Goal: Information Seeking & Learning: Learn about a topic

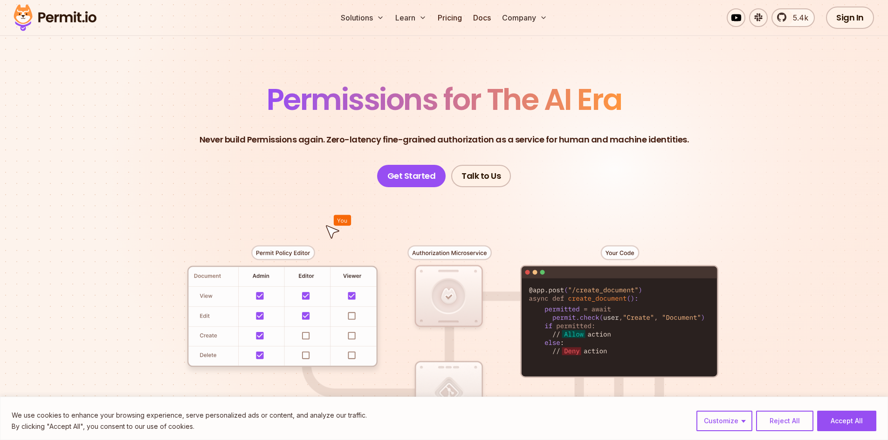
scroll to position [47, 0]
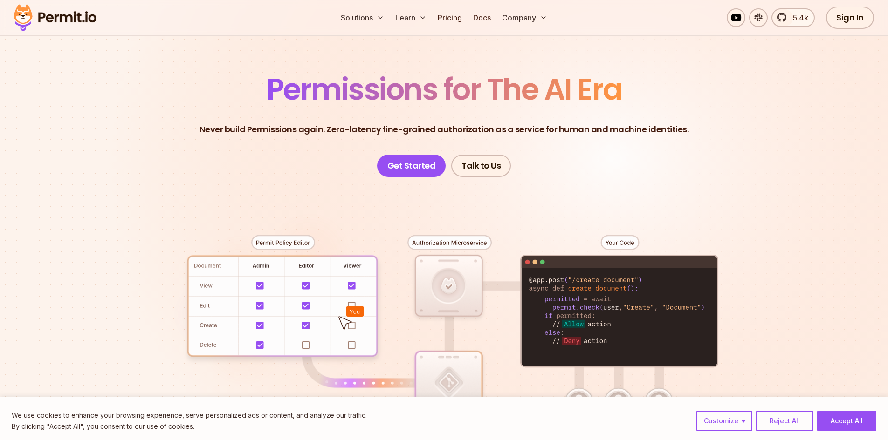
click at [294, 243] on div at bounding box center [444, 348] width 652 height 343
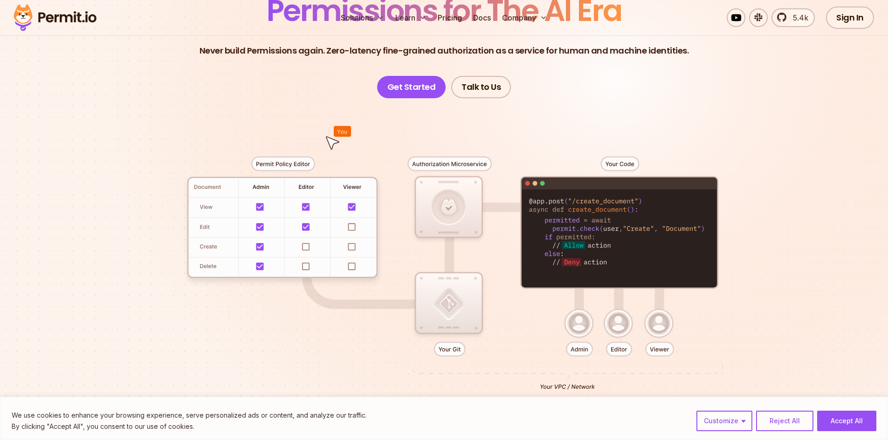
scroll to position [0, 0]
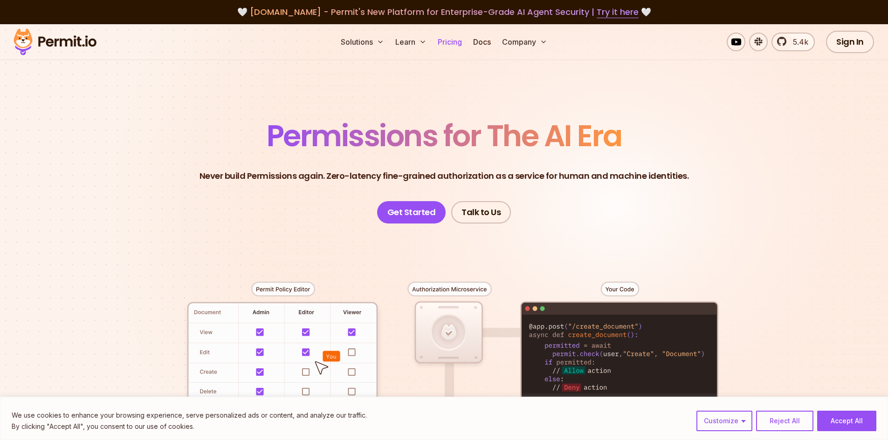
click at [453, 41] on link "Pricing" at bounding box center [450, 42] width 32 height 19
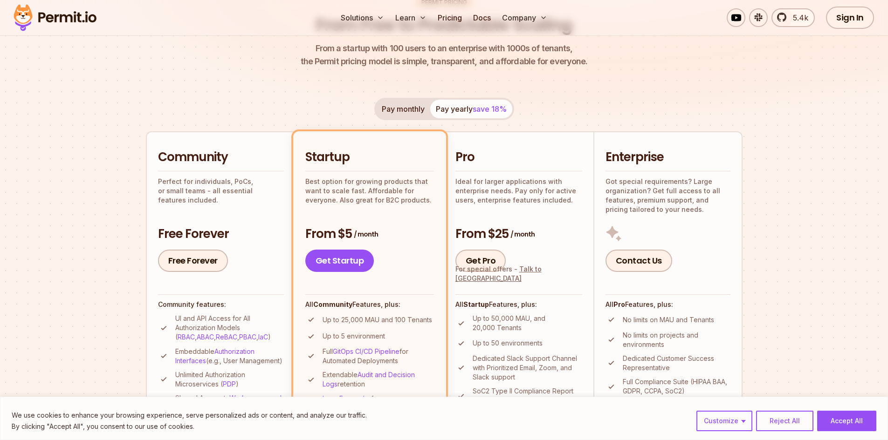
scroll to position [140, 0]
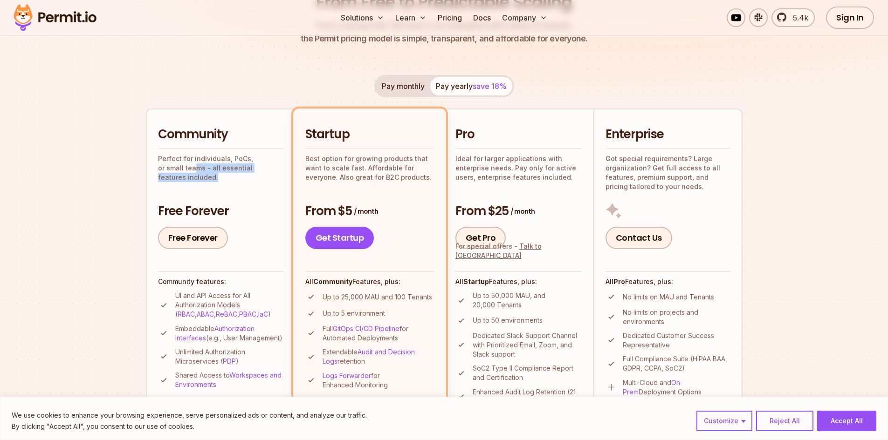
drag, startPoint x: 279, startPoint y: 165, endPoint x: 168, endPoint y: 170, distance: 111.0
click at [168, 170] on p "Perfect for individuals, PoCs, or small teams - all essential features included." at bounding box center [221, 168] width 126 height 28
click at [730, 77] on div "Pay monthly Pay yearly save 18% Community Perfect for individuals, PoCs, or sma…" at bounding box center [444, 268] width 597 height 386
click at [789, 418] on button "Reject All" at bounding box center [784, 421] width 57 height 21
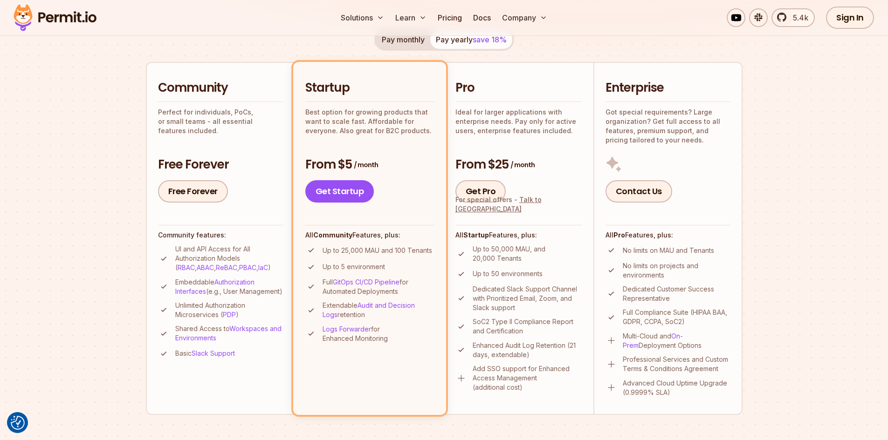
scroll to position [0, 0]
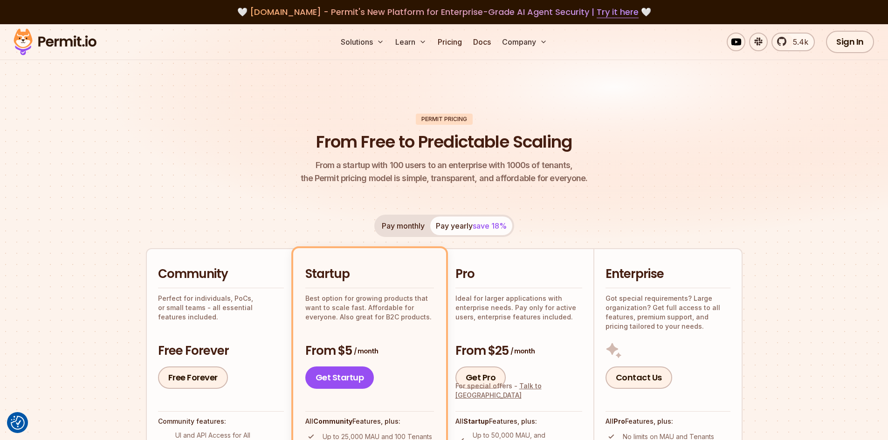
click at [407, 228] on button "Pay monthly" at bounding box center [403, 226] width 54 height 19
click at [461, 226] on button "Pay yearly save 18%" at bounding box center [471, 226] width 82 height 19
click at [409, 223] on button "Pay monthly" at bounding box center [403, 226] width 54 height 19
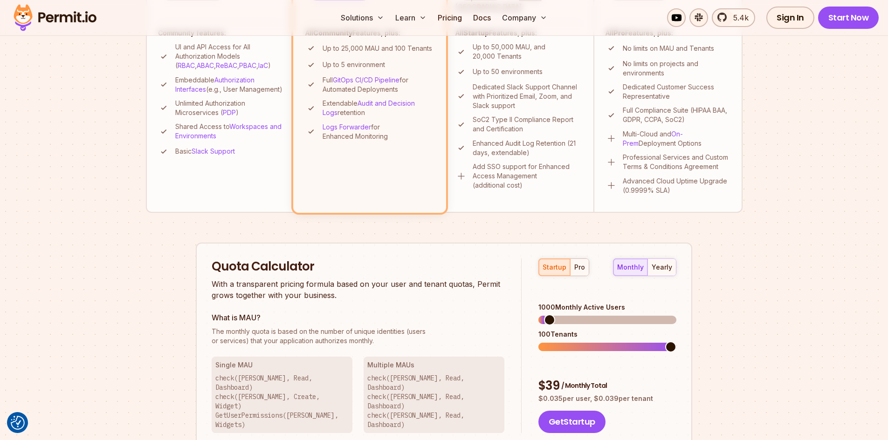
scroll to position [419, 0]
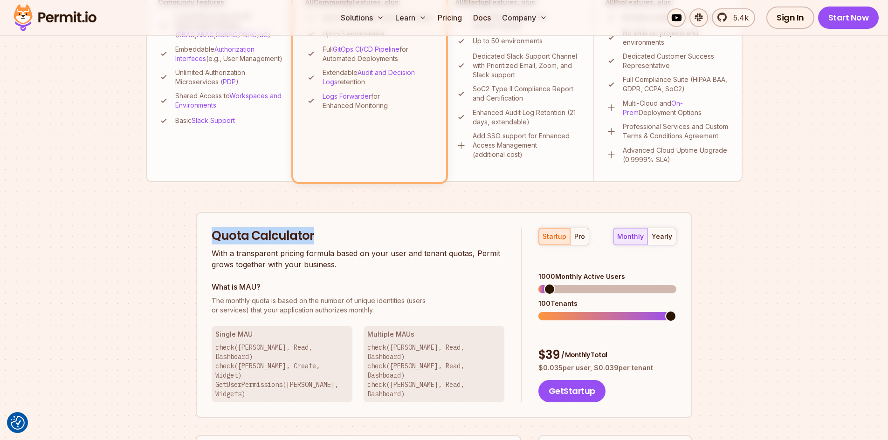
drag, startPoint x: 212, startPoint y: 236, endPoint x: 334, endPoint y: 233, distance: 122.2
click at [334, 233] on h2 "Quota Calculator" at bounding box center [358, 236] width 293 height 17
click at [441, 275] on div "Quota Calculator With a transparent pricing formula based on your user and tena…" at bounding box center [367, 315] width 310 height 175
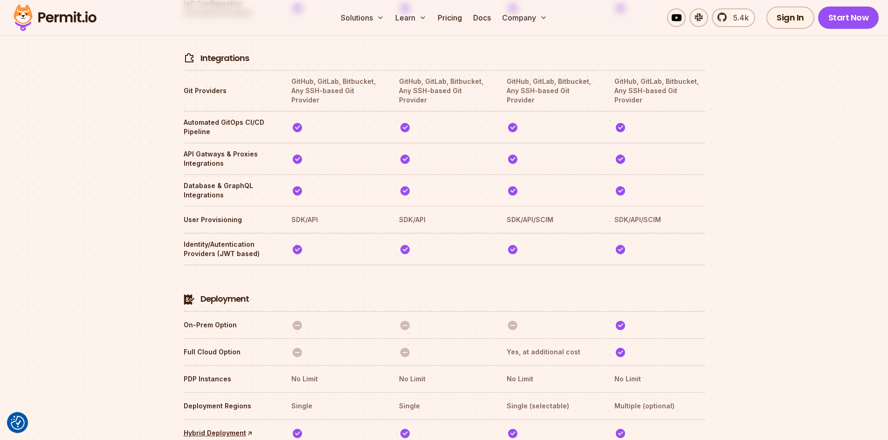
scroll to position [2019, 0]
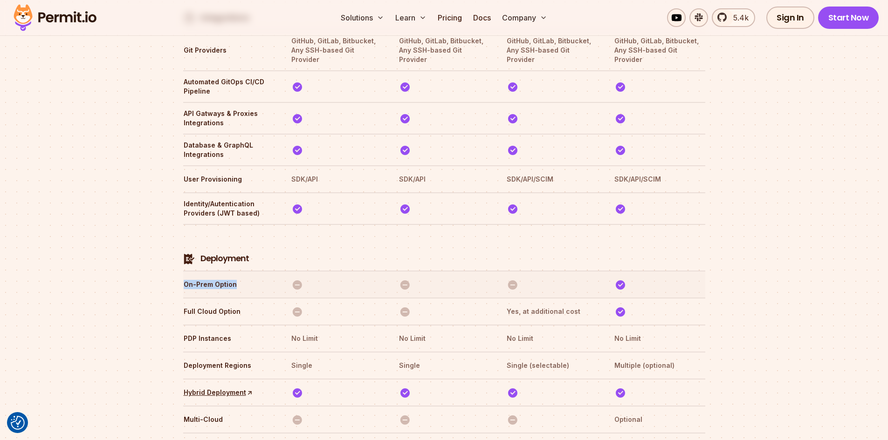
drag, startPoint x: 184, startPoint y: 242, endPoint x: 237, endPoint y: 240, distance: 52.7
click at [237, 277] on th "On-Prem Option" at bounding box center [228, 284] width 91 height 15
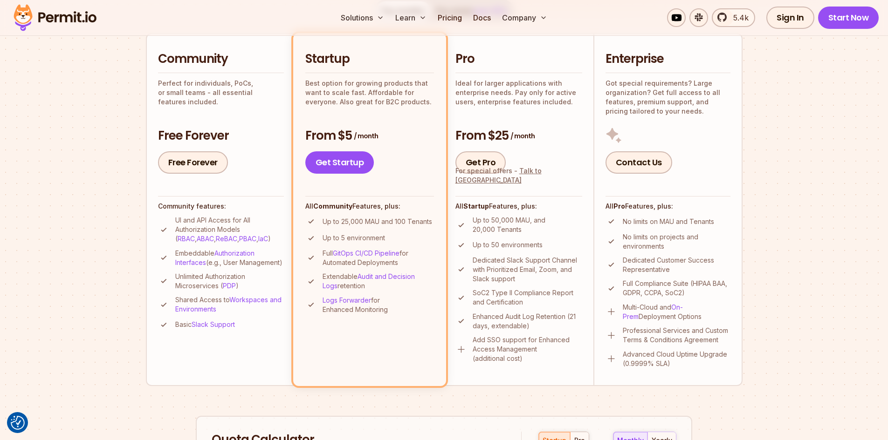
scroll to position [221, 0]
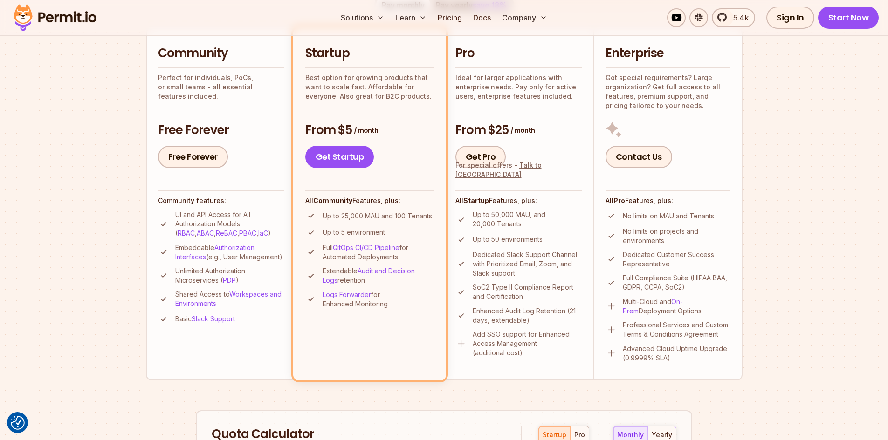
click at [608, 307] on img at bounding box center [611, 307] width 12 height 12
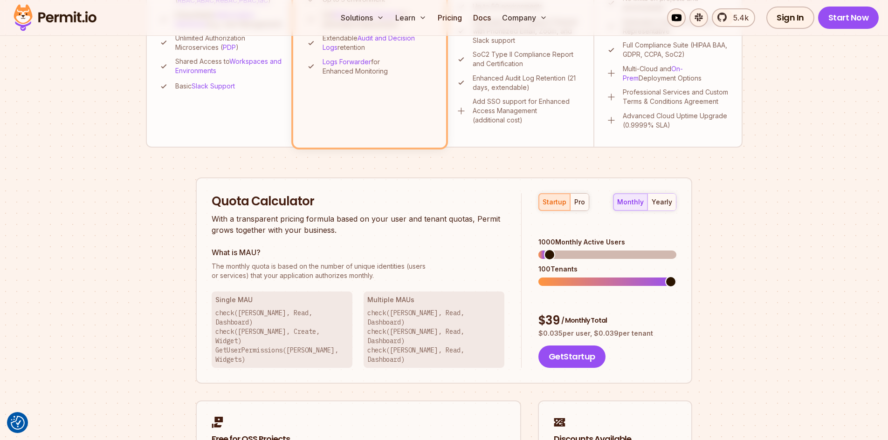
click at [781, 289] on section "Permit Pricing From Free to Predictable Scaling From a startup with 100 users t…" at bounding box center [444, 74] width 888 height 1008
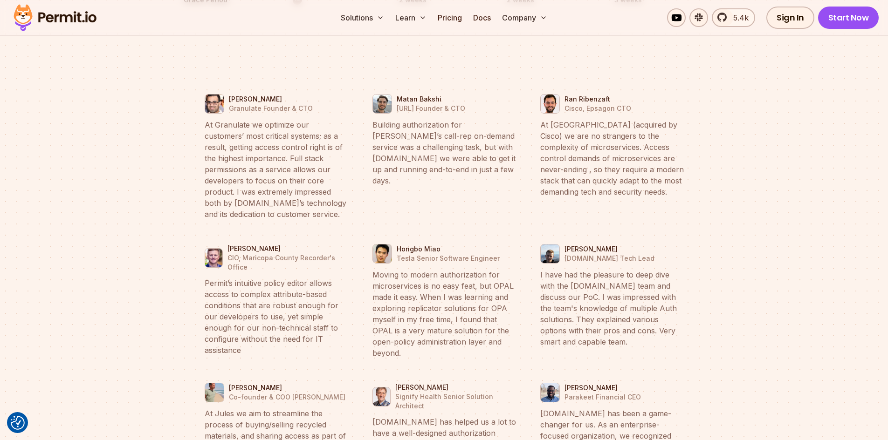
scroll to position [3450, 0]
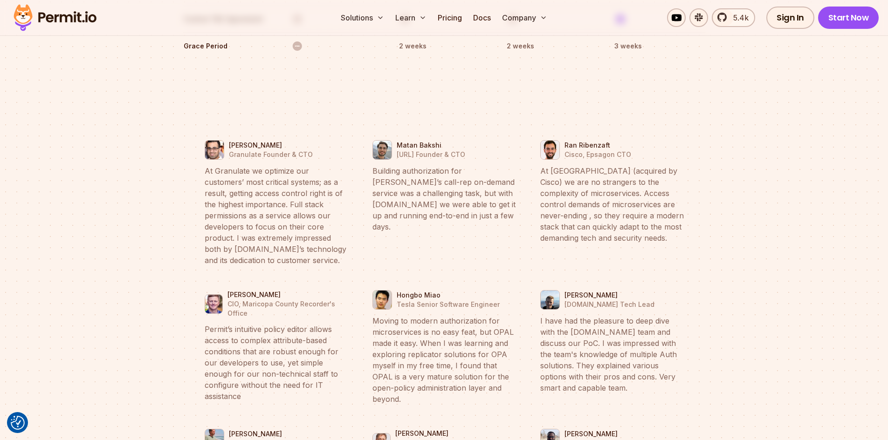
click at [227, 165] on blockquote "At Granulate we optimize our customers’ most critical systems; as a result, get…" at bounding box center [277, 215] width 144 height 101
copy blockquote "Granulate"
